Goal: Task Accomplishment & Management: Manage account settings

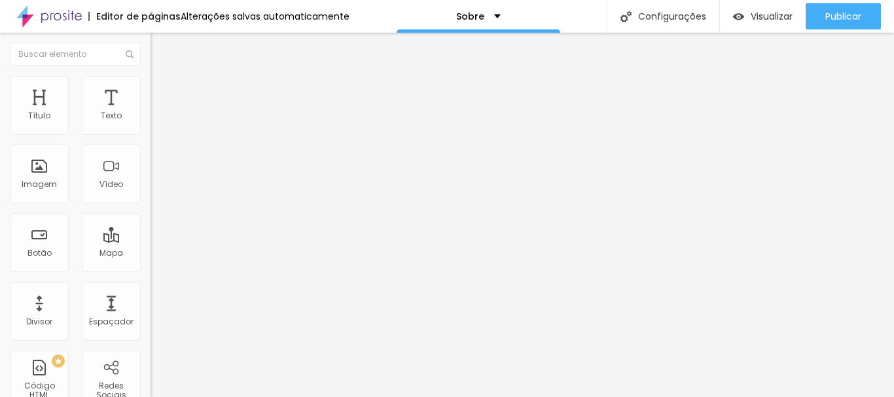
click at [151, 120] on div "Facebook" at bounding box center [226, 192] width 151 height 181
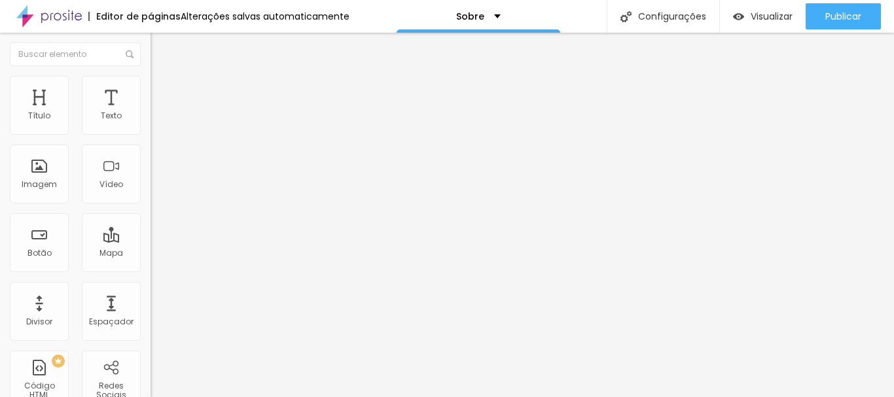
drag, startPoint x: 88, startPoint y: 268, endPoint x: 12, endPoint y: 277, distance: 75.8
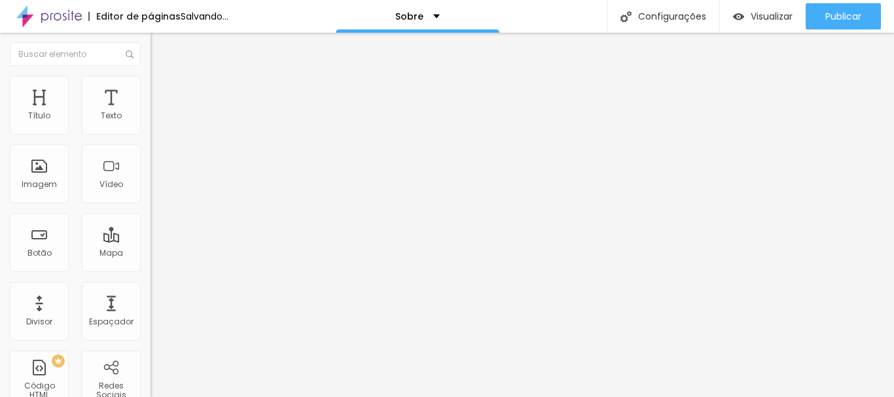
drag, startPoint x: 88, startPoint y: 344, endPoint x: 95, endPoint y: 346, distance: 7.5
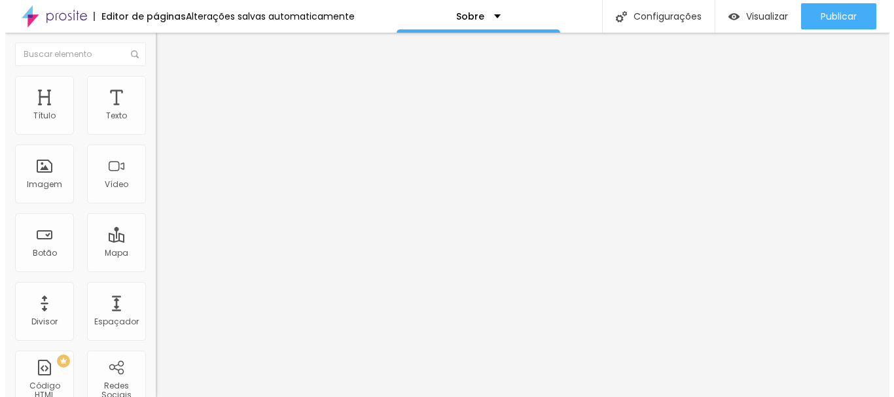
scroll to position [131, 0]
